Goal: Information Seeking & Learning: Check status

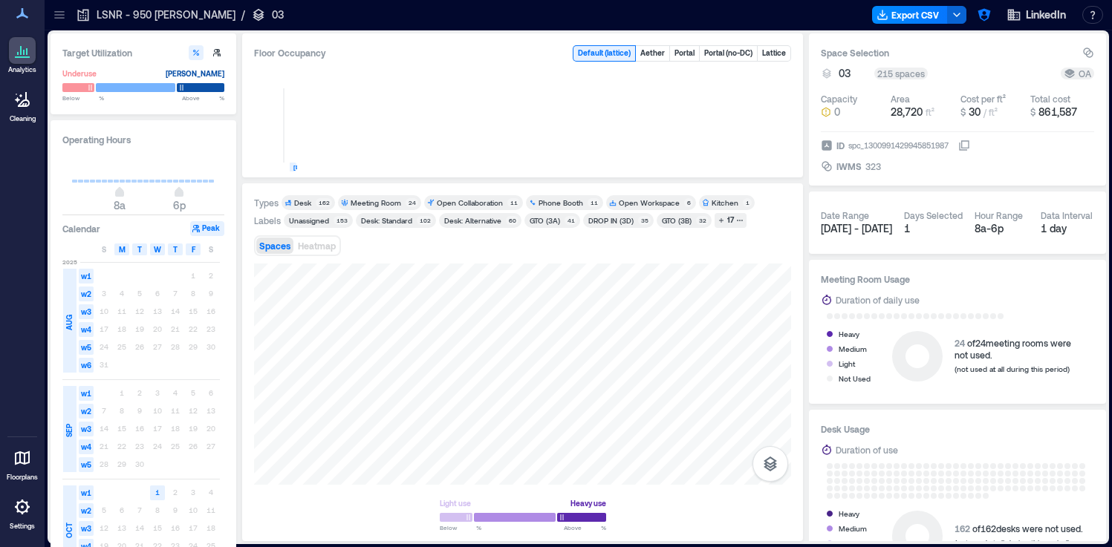
scroll to position [853, 0]
